Goal: Ask a question

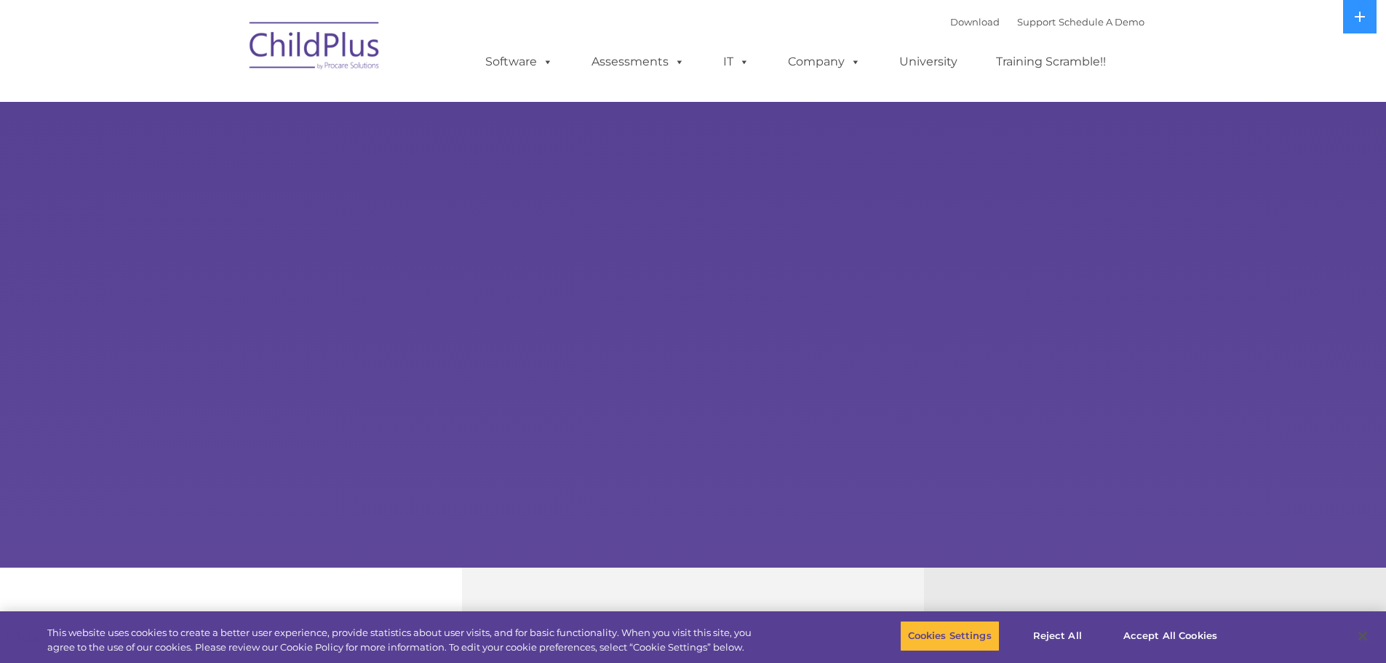
select select "MEDIUM"
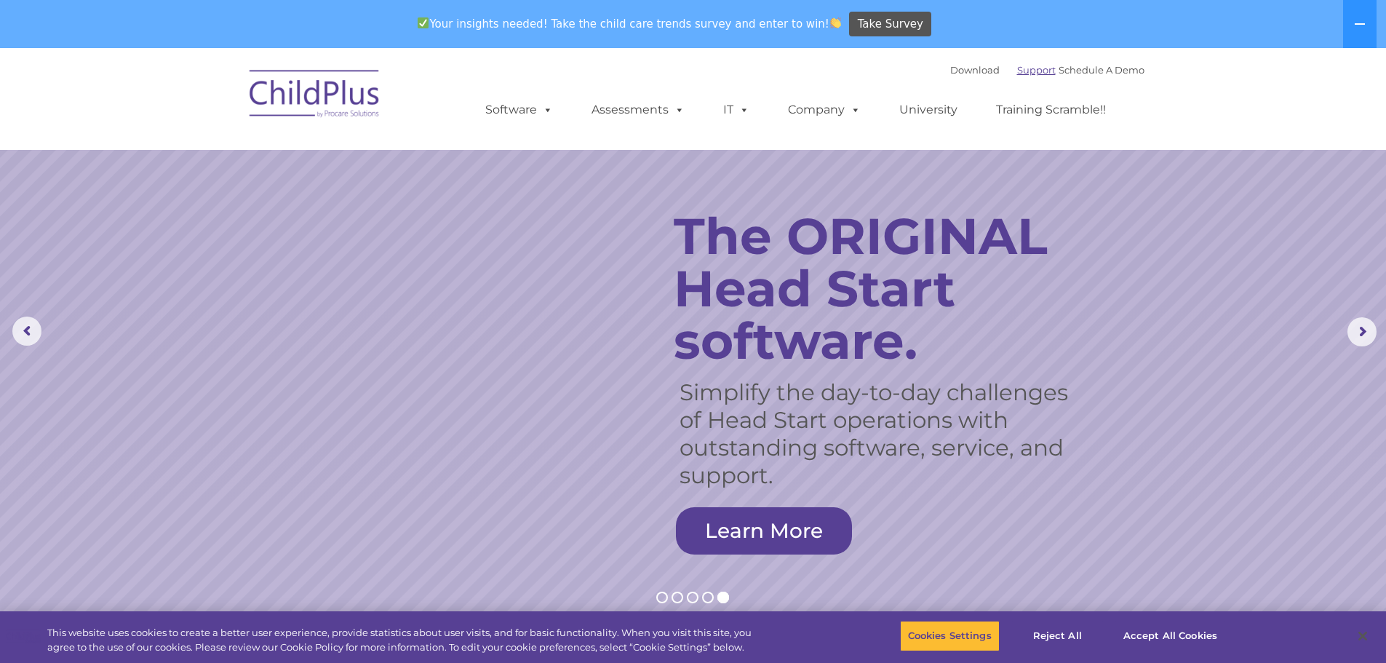
click at [1017, 67] on link "Support" at bounding box center [1036, 70] width 39 height 12
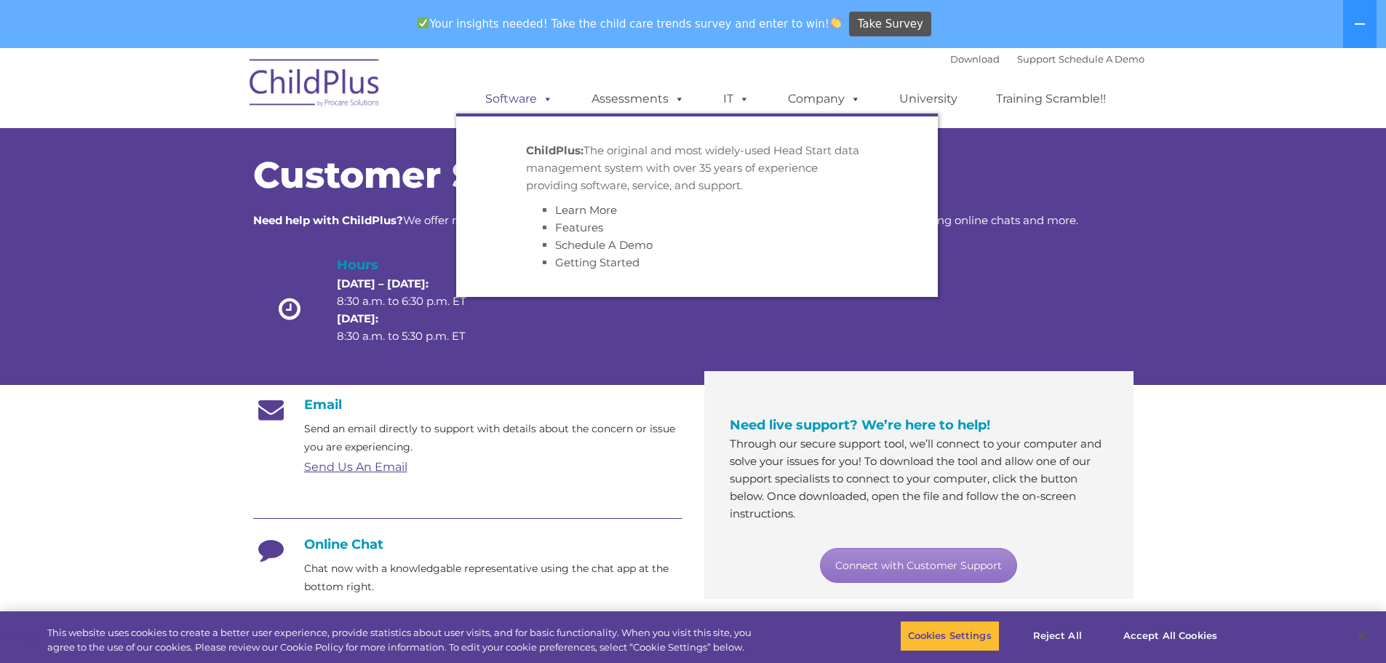
click at [546, 100] on span at bounding box center [545, 99] width 16 height 14
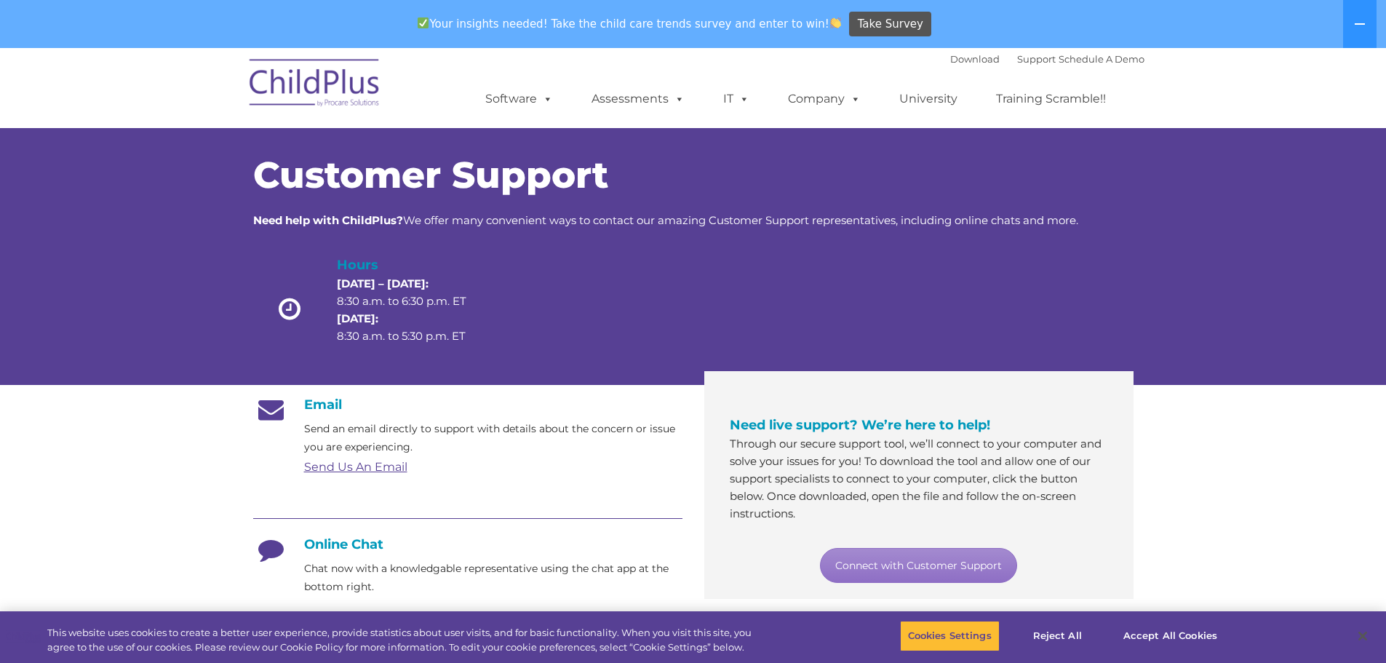
click at [307, 98] on img at bounding box center [314, 85] width 145 height 73
click at [325, 79] on img at bounding box center [314, 85] width 145 height 73
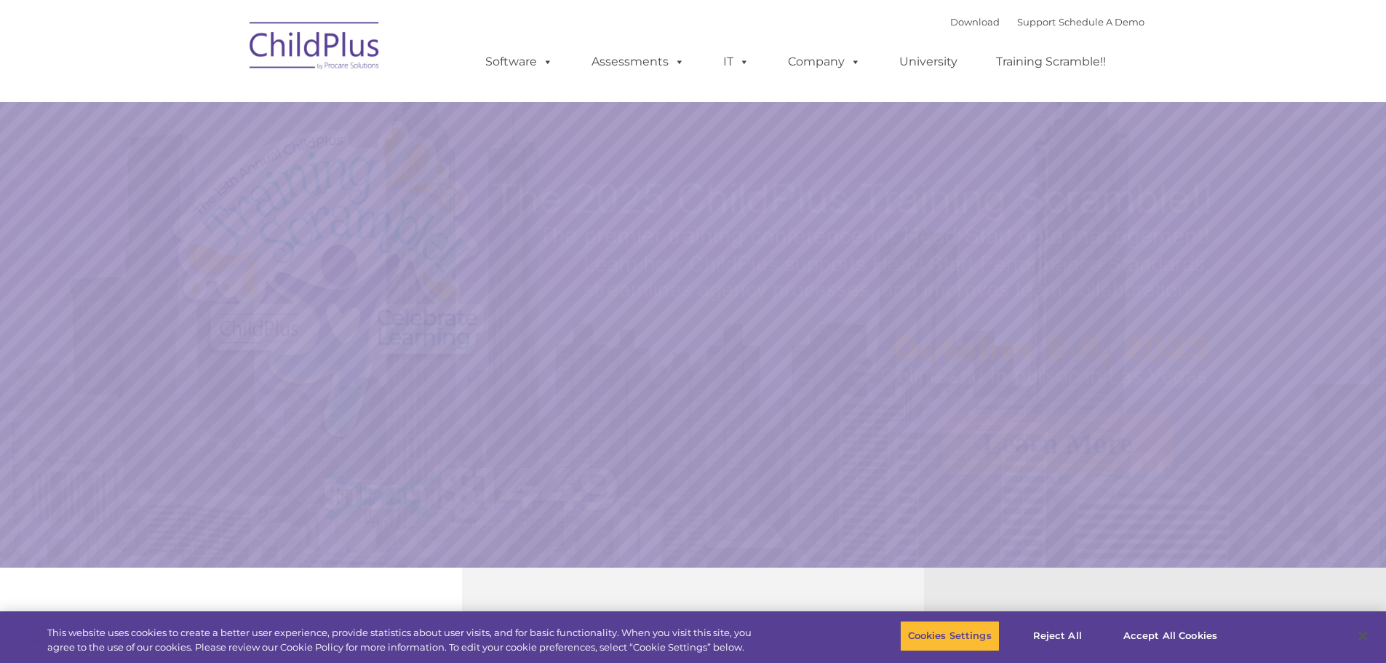
select select "MEDIUM"
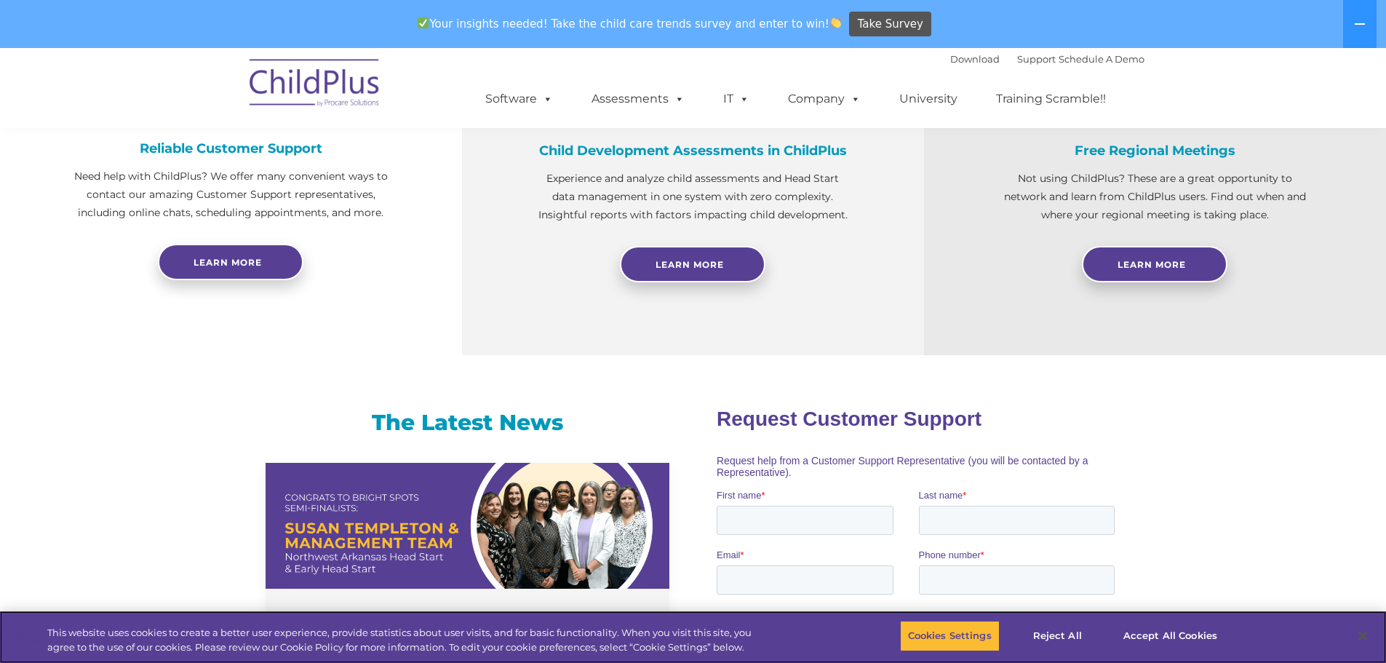
scroll to position [748, 0]
